Goal: Information Seeking & Learning: Learn about a topic

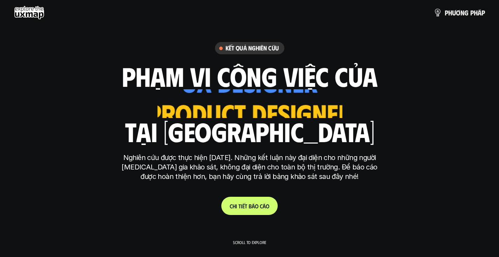
click at [241, 102] on div "ui designer ui/ux designer product designer UX designer ui designer" at bounding box center [249, 103] width 184 height 29
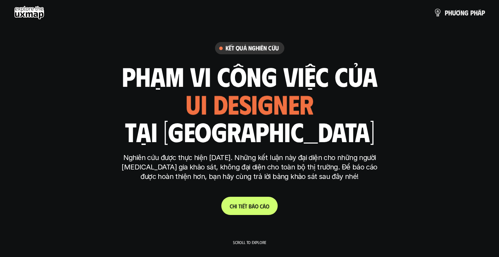
click at [249, 204] on p "C h i t i ế t b á o c á o" at bounding box center [250, 206] width 40 height 7
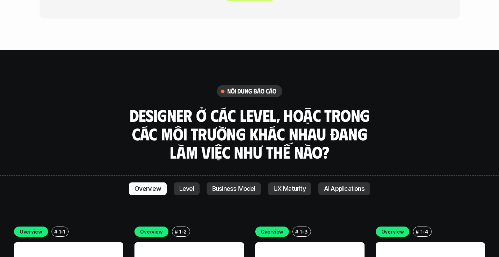
scroll to position [1839, 0]
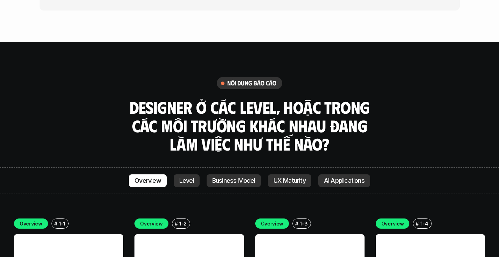
click at [188, 174] on link "Level" at bounding box center [187, 180] width 26 height 13
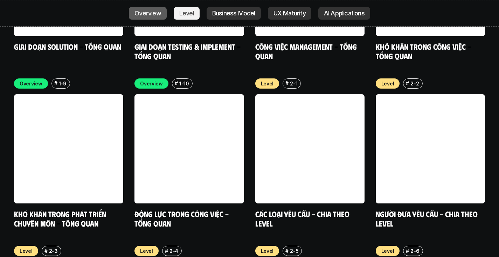
scroll to position [2318, 0]
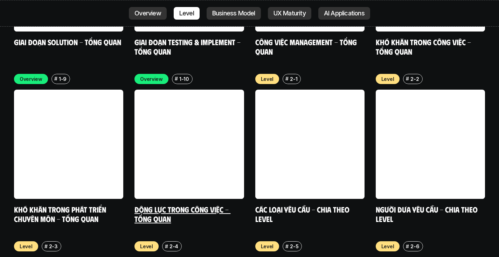
click at [213, 139] on link at bounding box center [188, 144] width 109 height 109
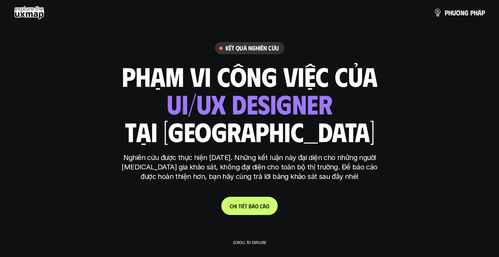
click at [301, 170] on p "Nghiên cứu được thực hiện [DATE]. Những kết luận này đại diện cho những người […" at bounding box center [249, 167] width 262 height 28
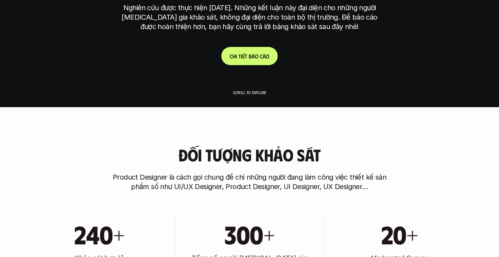
scroll to position [759, 0]
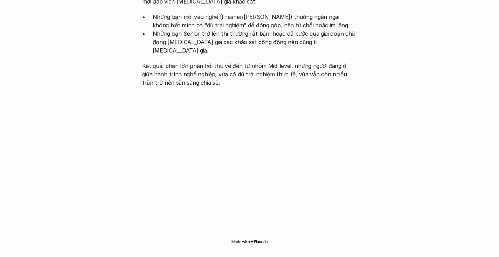
click at [263, 66] on p "Kết quả: phần lớn phản hồi thu về đến từ nhóm Mid-level, những người đang ở giữ…" at bounding box center [249, 74] width 215 height 25
